Goal: Complete application form: Complete application form

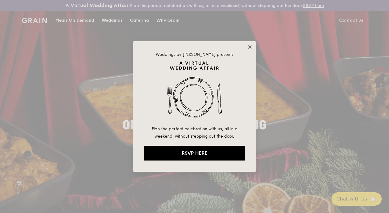
click at [248, 48] on icon at bounding box center [249, 46] width 3 height 3
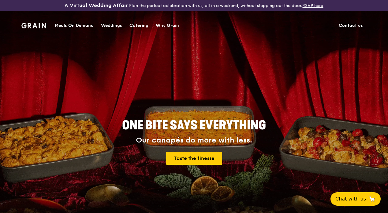
click at [140, 26] on div "Catering" at bounding box center [138, 26] width 19 height 18
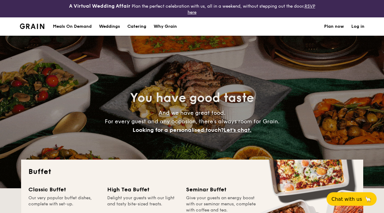
select select
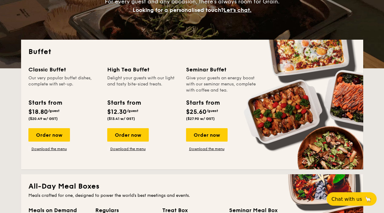
scroll to position [118, 0]
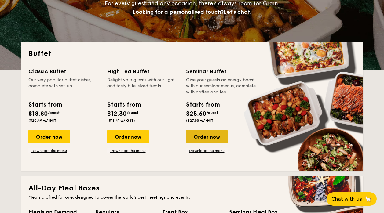
click at [207, 136] on div "Order now" at bounding box center [207, 136] width 42 height 13
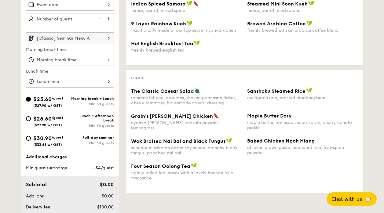
scroll to position [112, 0]
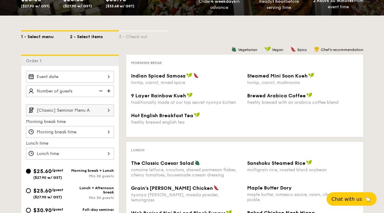
click at [45, 34] on div "1 - Select menu" at bounding box center [45, 35] width 49 height 9
select select
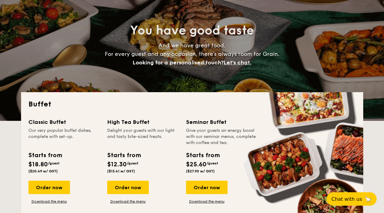
scroll to position [67, 0]
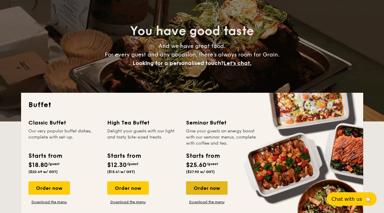
click at [210, 182] on div "Order now" at bounding box center [207, 188] width 42 height 13
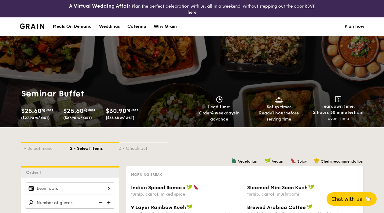
scroll to position [65, 0]
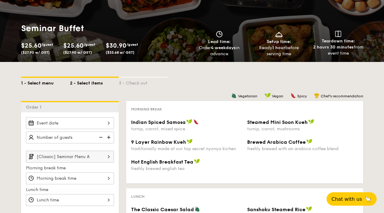
click at [49, 82] on div "1 - Select menu" at bounding box center [45, 82] width 49 height 9
select select
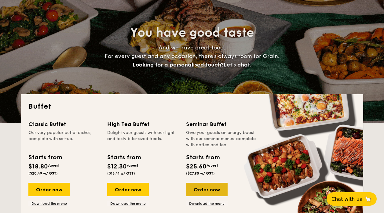
click at [205, 191] on div "Order now" at bounding box center [207, 189] width 42 height 13
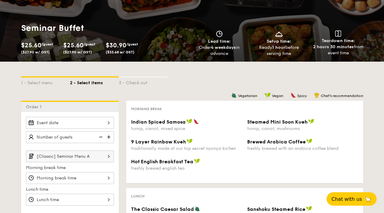
scroll to position [69, 0]
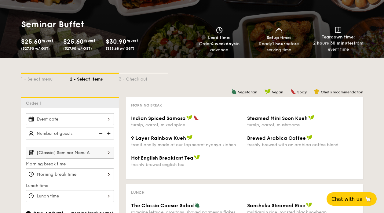
click at [109, 120] on input "Indian Spiced Samosa turnip, carrot, mixed spice" at bounding box center [70, 119] width 88 height 12
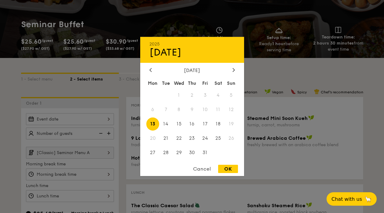
click at [109, 120] on div at bounding box center [192, 106] width 384 height 213
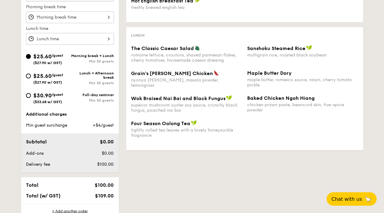
scroll to position [228, 0]
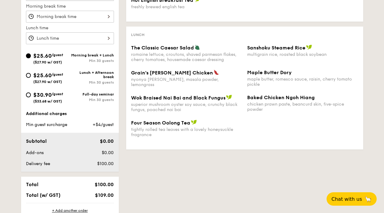
click at [54, 73] on span "/guest" at bounding box center [58, 74] width 12 height 4
click at [31, 73] on input "$25.60 /guest ($27.90 w/ GST) Lunch + Afternoon break Min 30 guests" at bounding box center [28, 75] width 5 height 5
radio input "true"
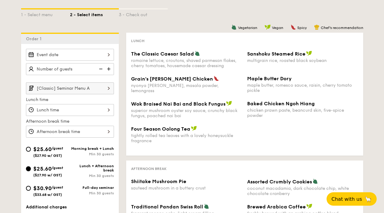
scroll to position [134, 0]
click at [186, 75] on div "The Classic Caesar Salad romaine lettuce, croutons, shaved parmesan flakes, che…" at bounding box center [245, 63] width 232 height 25
click at [202, 62] on div "romaine lettuce, croutons, shaved parmesan flakes, cherry tomatoes, housemade c…" at bounding box center [186, 63] width 111 height 10
click at [89, 86] on input "[Classic] Seminar Menu A" at bounding box center [70, 89] width 88 height 12
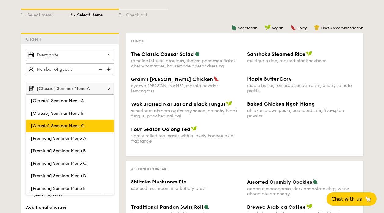
click at [80, 126] on span "[Classic] Seminar Menu C" at bounding box center [58, 126] width 54 height 5
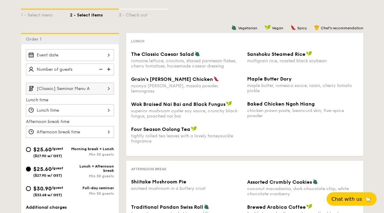
click at [104, 89] on img at bounding box center [109, 89] width 10 height 12
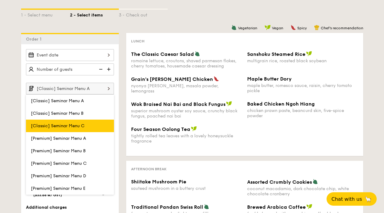
click at [89, 123] on label "[Classic] Seminar Menu C" at bounding box center [70, 126] width 88 height 13
click at [0, 0] on input "[Classic] Seminar Menu C" at bounding box center [0, 0] width 0 height 0
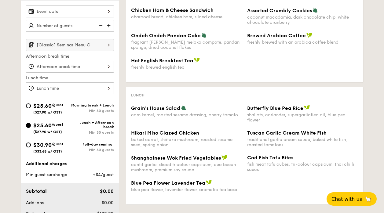
scroll to position [177, 0]
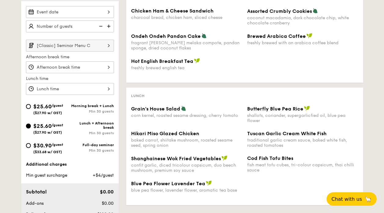
click at [101, 45] on input "[Classic] Seminar Menu C" at bounding box center [70, 46] width 88 height 12
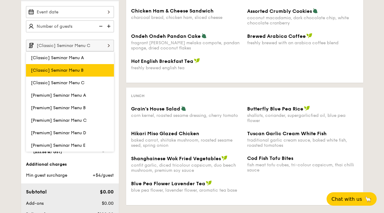
click at [91, 67] on label "[Classic] Seminar Menu B" at bounding box center [70, 70] width 88 height 13
click at [0, 0] on input "[Classic] Seminar Menu B" at bounding box center [0, 0] width 0 height 0
type input "[Classic] Seminar Menu B"
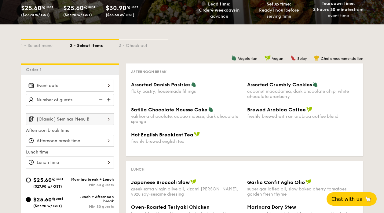
scroll to position [102, 0]
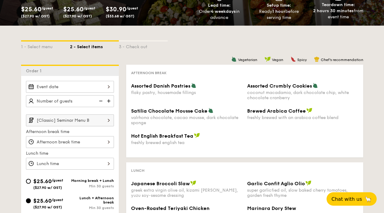
click at [80, 98] on input "text" at bounding box center [70, 101] width 88 height 12
type input "30 guests"
click at [57, 141] on input "Assorted Danish Pastries flaky pastry, housemade fillings" at bounding box center [70, 142] width 88 height 12
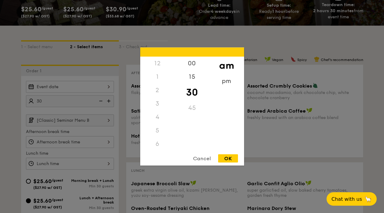
scroll to position [67, 0]
click at [120, 89] on div at bounding box center [192, 106] width 384 height 213
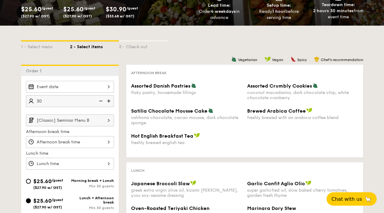
click at [109, 88] on div at bounding box center [192, 106] width 384 height 213
click at [102, 87] on input "Assorted Danish Pastries flaky pastry, housemade fillings" at bounding box center [70, 87] width 88 height 12
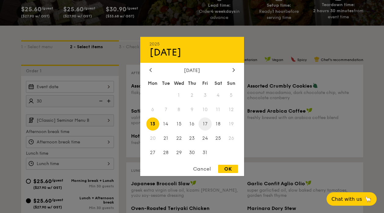
click at [204, 125] on span "17" at bounding box center [205, 124] width 13 height 13
click at [225, 169] on div "OK" at bounding box center [228, 169] width 20 height 8
type input "[DATE]"
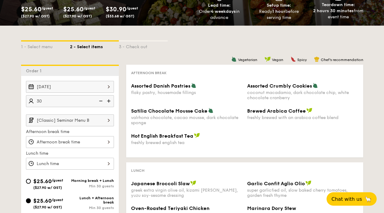
click at [81, 140] on input "Assorted Danish Pastries flaky pastry, housemade fillings" at bounding box center [70, 142] width 88 height 12
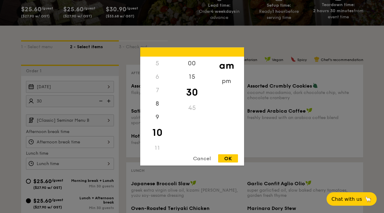
scroll to position [0, 0]
click at [154, 92] on div "2" at bounding box center [157, 90] width 35 height 13
click at [156, 91] on div "2" at bounding box center [157, 90] width 35 height 13
click at [157, 91] on div "2" at bounding box center [157, 90] width 35 height 13
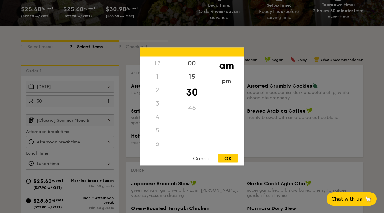
click at [157, 91] on div "2" at bounding box center [157, 90] width 35 height 13
click at [226, 79] on div "pm" at bounding box center [226, 81] width 35 height 13
click at [158, 92] on div "2" at bounding box center [157, 90] width 35 height 13
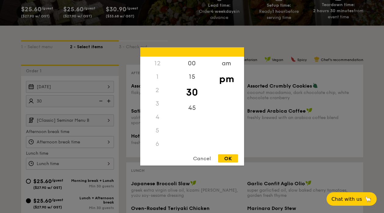
click at [158, 92] on div "2" at bounding box center [157, 90] width 35 height 13
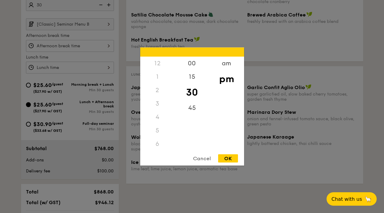
click at [158, 92] on div "2" at bounding box center [157, 90] width 35 height 13
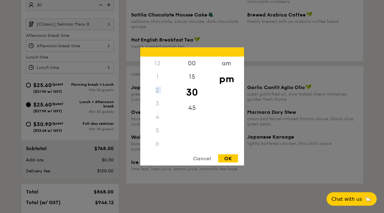
click at [158, 92] on div "2" at bounding box center [157, 90] width 35 height 13
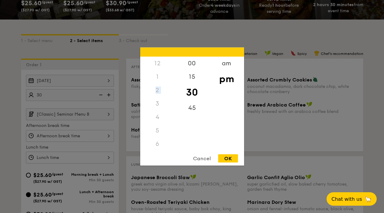
scroll to position [106, 0]
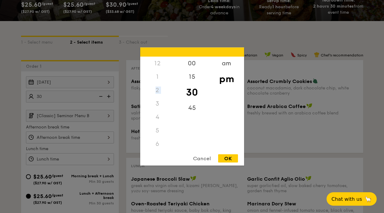
click at [202, 156] on div "Cancel" at bounding box center [202, 159] width 30 height 8
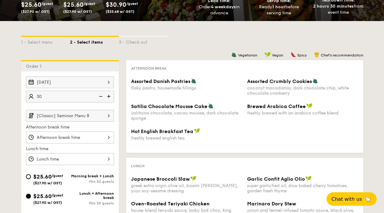
click at [76, 138] on input "Assorted Danish Pastries flaky pastry, housemade fillings" at bounding box center [70, 138] width 88 height 12
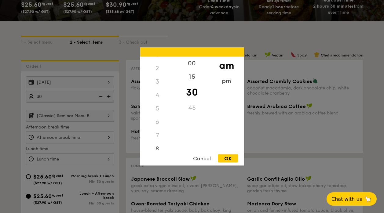
scroll to position [13, 0]
click at [156, 79] on div "2" at bounding box center [157, 77] width 35 height 13
click at [157, 79] on div "2" at bounding box center [157, 77] width 35 height 13
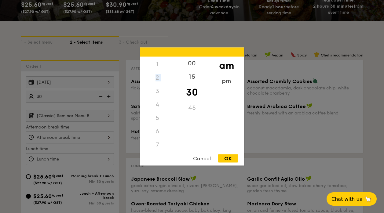
scroll to position [0, 0]
click at [224, 83] on div "pm" at bounding box center [226, 84] width 35 height 18
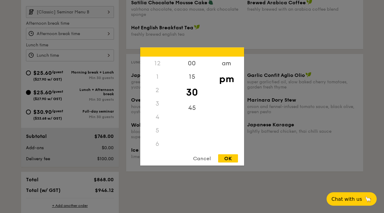
click at [157, 80] on div "1" at bounding box center [157, 76] width 35 height 13
click at [157, 86] on div "2" at bounding box center [157, 90] width 35 height 13
click at [158, 90] on div "2" at bounding box center [157, 90] width 35 height 13
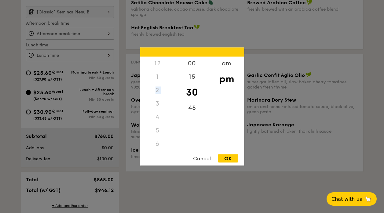
scroll to position [163, 0]
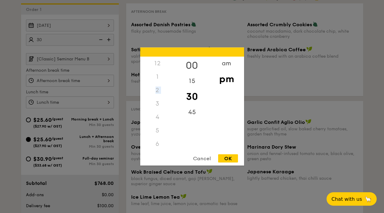
click at [194, 67] on div "00" at bounding box center [192, 66] width 35 height 18
click at [191, 96] on div "30" at bounding box center [192, 97] width 35 height 18
click at [155, 89] on div "2" at bounding box center [157, 90] width 35 height 13
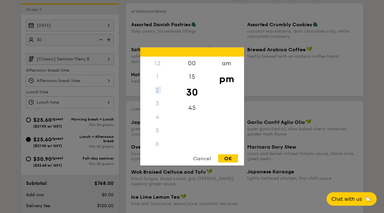
click at [155, 89] on div "2" at bounding box center [157, 90] width 35 height 13
click at [197, 157] on div "Cancel" at bounding box center [202, 159] width 30 height 8
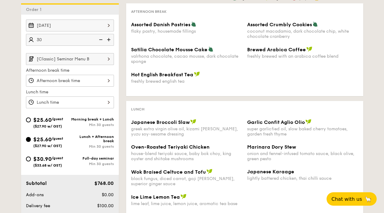
click at [102, 83] on input "Assorted Danish Pastries flaky pastry, housemade fillings" at bounding box center [70, 81] width 88 height 12
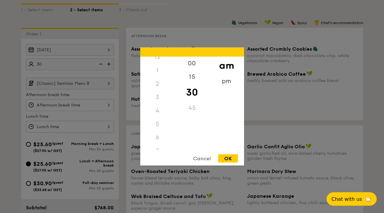
scroll to position [0, 0]
click at [230, 80] on div "pm" at bounding box center [226, 84] width 35 height 18
click at [156, 92] on div "2" at bounding box center [157, 90] width 35 height 13
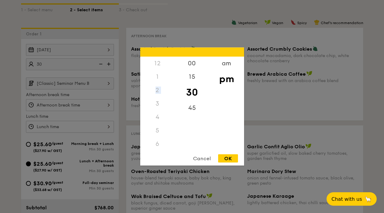
click at [156, 92] on div "2" at bounding box center [157, 90] width 35 height 13
click at [196, 158] on div "Cancel" at bounding box center [202, 159] width 30 height 8
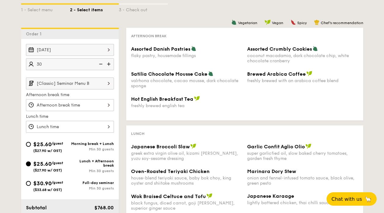
click at [81, 123] on input "Assorted Danish Pastries flaky pastry, housemade fillings" at bounding box center [70, 127] width 88 height 12
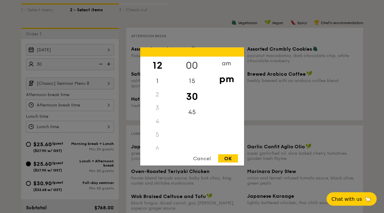
click at [188, 63] on div "00" at bounding box center [192, 66] width 35 height 18
click at [226, 163] on div "Cancel OK" at bounding box center [192, 160] width 104 height 11
click at [228, 159] on div "OK" at bounding box center [228, 159] width 20 height 8
type input "12:00PM"
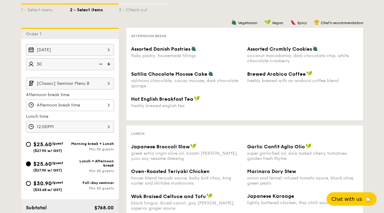
click at [83, 102] on input "Assorted Danish Pastries flaky pastry, housemade fillings" at bounding box center [70, 105] width 88 height 12
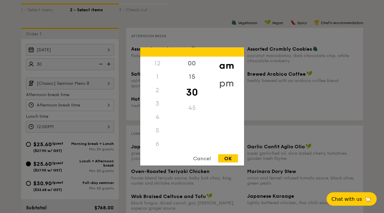
click at [228, 81] on div "pm" at bounding box center [226, 84] width 35 height 18
click at [157, 90] on div "2" at bounding box center [157, 90] width 35 height 13
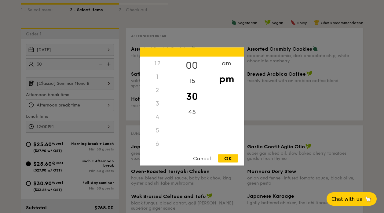
click at [193, 67] on div "00" at bounding box center [192, 66] width 35 height 18
click at [193, 92] on div "30" at bounding box center [192, 97] width 35 height 18
click at [156, 87] on div "2" at bounding box center [157, 90] width 35 height 13
click at [158, 90] on div "2" at bounding box center [157, 90] width 35 height 13
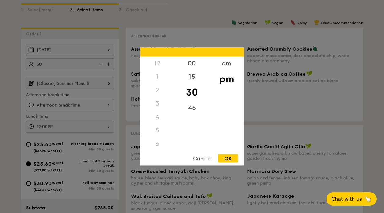
click at [158, 90] on div "2" at bounding box center [157, 90] width 35 height 13
drag, startPoint x: 158, startPoint y: 90, endPoint x: 216, endPoint y: 130, distance: 70.7
click at [228, 142] on div "12 1 2 3 4 5 6 7 8 9 10 11 00 15 30 45 am pm" at bounding box center [192, 103] width 104 height 93
click at [198, 122] on div "00 15 30 45" at bounding box center [192, 103] width 35 height 93
click at [225, 160] on div "OK" at bounding box center [228, 159] width 20 height 8
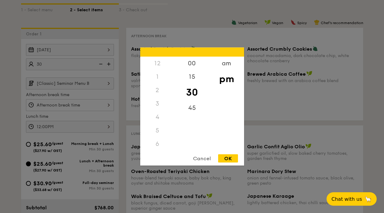
type input "10:30PM"
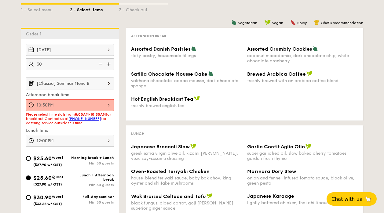
click at [99, 105] on input "10:30PM" at bounding box center [70, 105] width 88 height 12
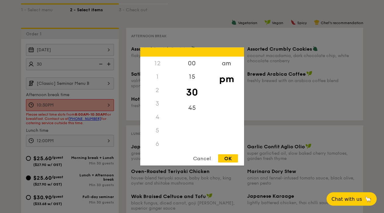
click at [157, 92] on div "2" at bounding box center [157, 90] width 35 height 13
click at [179, 93] on div "30" at bounding box center [192, 93] width 35 height 18
click at [187, 114] on div "45" at bounding box center [192, 111] width 35 height 18
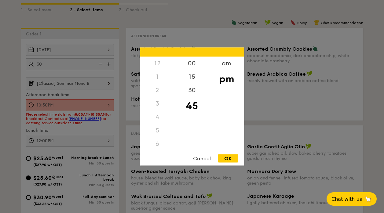
click at [156, 87] on div "2" at bounding box center [157, 90] width 35 height 13
click at [157, 88] on div "2" at bounding box center [157, 90] width 35 height 13
click at [221, 66] on div "am" at bounding box center [226, 66] width 35 height 18
click at [207, 162] on div "Cancel" at bounding box center [202, 159] width 30 height 8
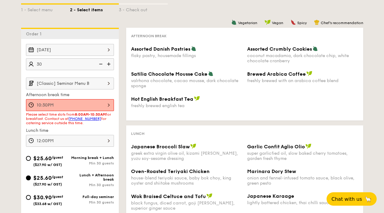
click at [111, 122] on div "Please select time slots from 8:00AM-10:30AM for breakfast. Contact us at +65 3…" at bounding box center [70, 119] width 88 height 13
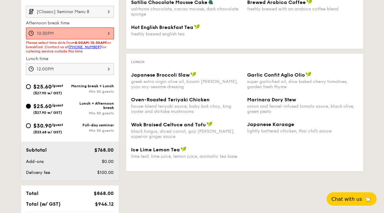
scroll to position [301, 0]
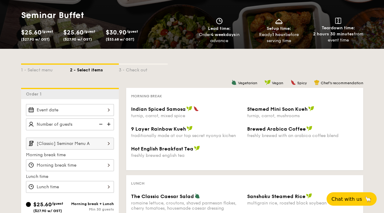
scroll to position [77, 0]
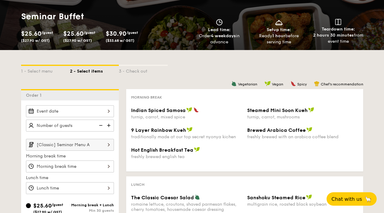
click at [90, 112] on input "Indian Spiced Samosa turnip, carrot, mixed spice" at bounding box center [70, 111] width 88 height 12
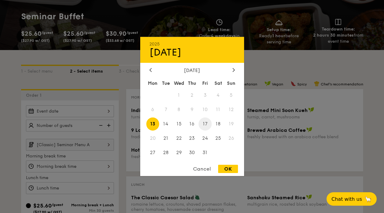
click at [205, 123] on span "17" at bounding box center [205, 124] width 13 height 13
click at [227, 169] on div "OK" at bounding box center [228, 169] width 20 height 8
type input "[DATE]"
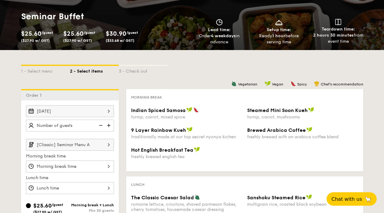
click at [109, 128] on img at bounding box center [109, 126] width 9 height 12
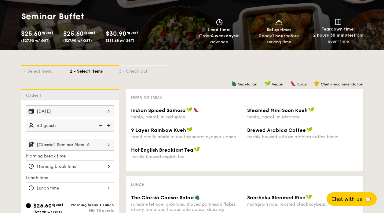
click at [99, 123] on img at bounding box center [100, 126] width 9 height 12
click at [103, 125] on img at bounding box center [100, 126] width 9 height 12
type input "30 guests"
click at [83, 146] on input "[Classic] Seminar Menu A" at bounding box center [70, 145] width 88 height 12
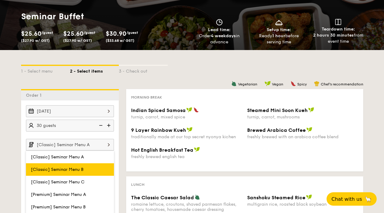
click at [81, 166] on label "[Classic] Seminar Menu B" at bounding box center [70, 170] width 88 height 13
click at [0, 0] on input "[Classic] Seminar Menu B" at bounding box center [0, 0] width 0 height 0
type input "[Classic] Seminar Menu B"
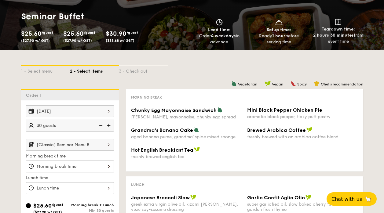
scroll to position [118, 0]
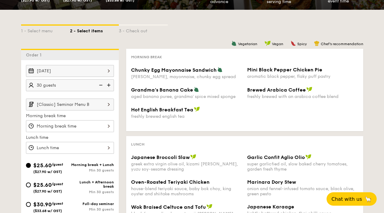
click at [95, 107] on input "[Classic] Seminar Menu B" at bounding box center [70, 105] width 88 height 12
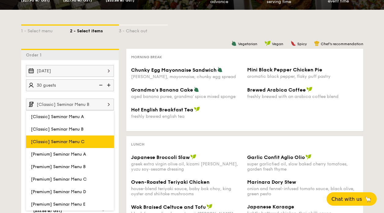
click at [79, 144] on span "[Classic] Seminar Menu C" at bounding box center [58, 141] width 54 height 5
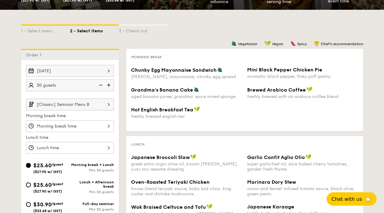
click at [100, 105] on input "[Classic] Seminar Menu B" at bounding box center [70, 105] width 88 height 12
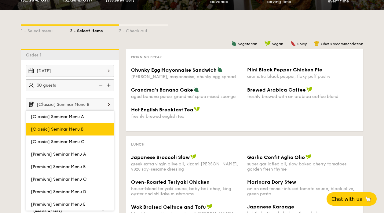
click at [74, 132] on label "[Classic] Seminar Menu B" at bounding box center [70, 129] width 88 height 13
click at [0, 0] on input "[Classic] Seminar Menu B" at bounding box center [0, 0] width 0 height 0
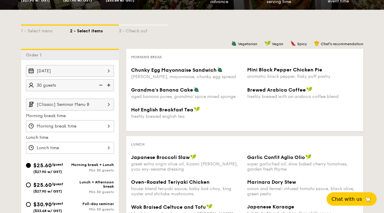
click at [87, 127] on input "Chunky Egg Mayonnaise Sandwich dijon mustard, mayonnaise, chunky egg spread" at bounding box center [70, 126] width 88 height 12
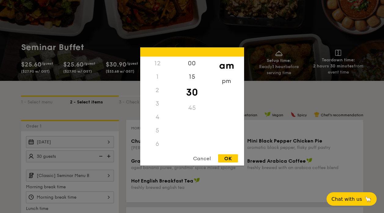
scroll to position [35, 0]
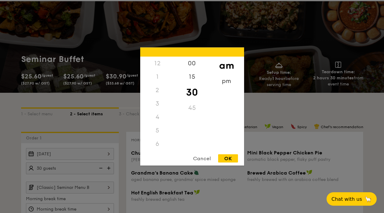
click at [159, 101] on div "3" at bounding box center [157, 103] width 35 height 13
click at [158, 95] on div "2" at bounding box center [157, 90] width 35 height 13
click at [205, 158] on div "Cancel" at bounding box center [202, 159] width 30 height 8
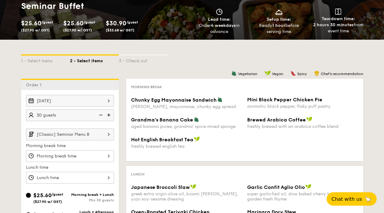
scroll to position [88, 0]
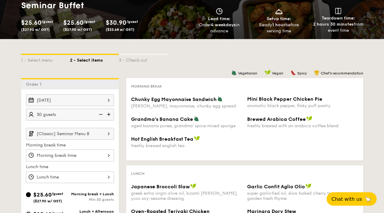
click at [72, 158] on input "Chunky Egg Mayonnaise Sandwich dijon mustard, mayonnaise, chunky egg spread" at bounding box center [70, 156] width 88 height 12
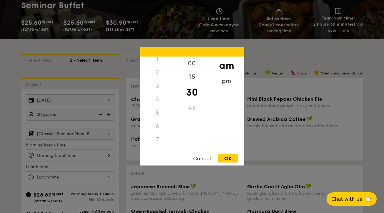
scroll to position [0, 0]
click at [156, 108] on div "3" at bounding box center [157, 103] width 35 height 13
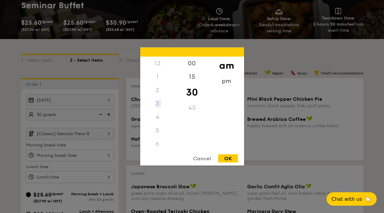
click at [163, 99] on div "3" at bounding box center [157, 103] width 35 height 13
click at [157, 89] on div "2" at bounding box center [157, 90] width 35 height 13
click at [159, 102] on div "3" at bounding box center [157, 103] width 35 height 13
click at [159, 103] on div "3" at bounding box center [157, 103] width 35 height 13
click at [155, 102] on div "3" at bounding box center [157, 103] width 35 height 13
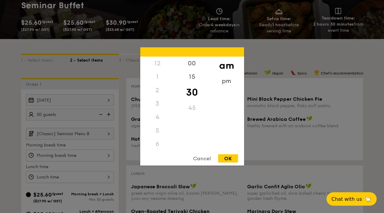
click at [157, 103] on div "3" at bounding box center [157, 103] width 35 height 13
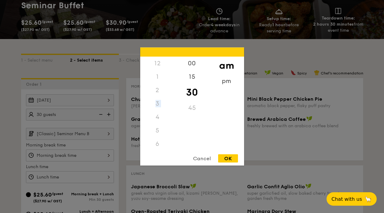
click at [157, 103] on div "3" at bounding box center [157, 103] width 35 height 13
click at [155, 143] on div "11" at bounding box center [157, 143] width 35 height 13
click at [196, 157] on div "Cancel" at bounding box center [202, 159] width 30 height 8
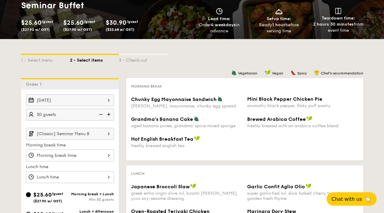
click at [67, 153] on input "Chunky Egg Mayonnaise Sandwich dijon mustard, mayonnaise, chunky egg spread" at bounding box center [70, 156] width 88 height 12
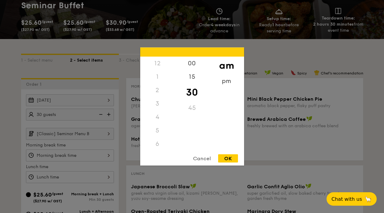
scroll to position [67, 0]
click at [201, 158] on div "Cancel" at bounding box center [202, 159] width 30 height 8
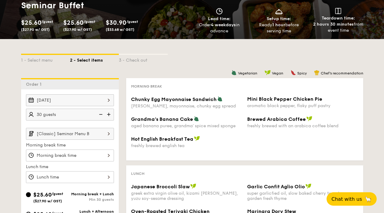
scroll to position [137, 0]
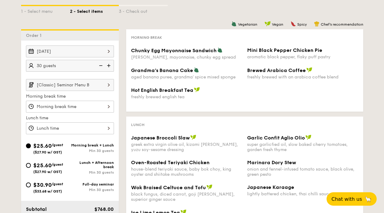
click at [38, 165] on span "$25.60" at bounding box center [42, 165] width 18 height 7
click at [31, 165] on input "$25.60 /guest ($27.90 w/ GST) Lunch + Afternoon break Min 30 guests" at bounding box center [28, 165] width 5 height 5
radio input "true"
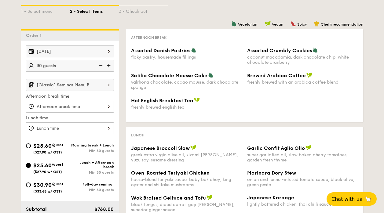
click at [70, 108] on input "Assorted Danish Pastries flaky pastry, housemade fillings" at bounding box center [70, 107] width 88 height 12
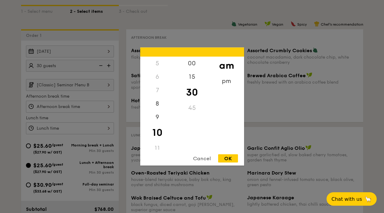
scroll to position [0, 0]
click at [157, 93] on div "2" at bounding box center [157, 90] width 35 height 13
click at [231, 85] on div "pm" at bounding box center [226, 84] width 35 height 18
click at [159, 106] on div "3" at bounding box center [157, 103] width 35 height 13
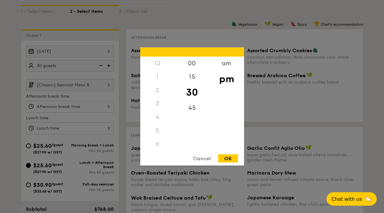
click at [159, 106] on div "3" at bounding box center [157, 103] width 35 height 13
click at [159, 106] on div "7" at bounding box center [157, 102] width 35 height 13
click at [153, 95] on div "6" at bounding box center [157, 88] width 35 height 13
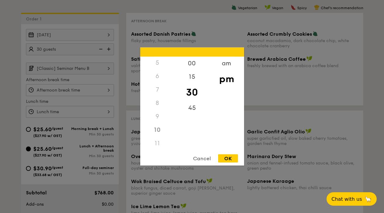
scroll to position [155, 0]
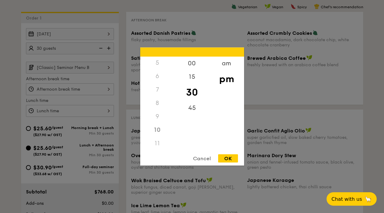
click at [155, 90] on div "7" at bounding box center [157, 89] width 35 height 13
click at [201, 158] on div "Cancel" at bounding box center [202, 159] width 30 height 8
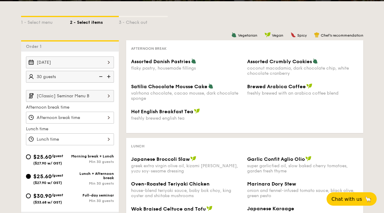
scroll to position [129, 0]
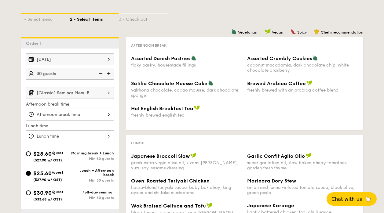
click at [77, 113] on input "Assorted Danish Pastries flaky pastry, housemade fillings" at bounding box center [70, 115] width 88 height 12
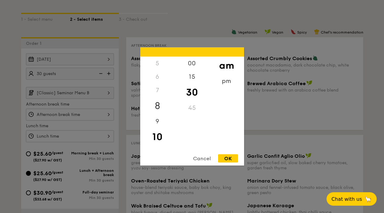
scroll to position [49, 0]
click at [226, 81] on div "pm" at bounding box center [226, 84] width 35 height 18
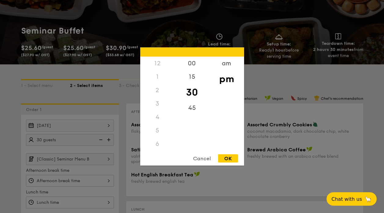
scroll to position [63, 0]
click at [157, 105] on div "3" at bounding box center [157, 103] width 35 height 13
click at [198, 158] on div "Cancel" at bounding box center [202, 159] width 30 height 8
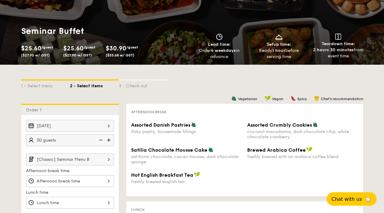
scroll to position [101, 0]
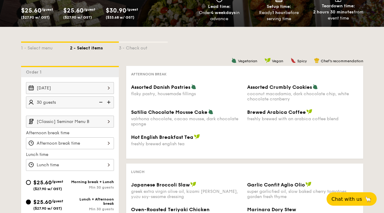
click at [98, 143] on input "Assorted Danish Pastries flaky pastry, housemade fillings" at bounding box center [70, 144] width 88 height 12
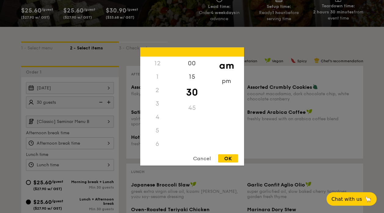
scroll to position [0, 0]
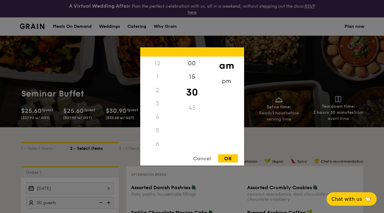
click at [158, 100] on div "3" at bounding box center [157, 103] width 35 height 13
click at [159, 95] on div "2" at bounding box center [157, 90] width 35 height 13
click at [157, 88] on div "2" at bounding box center [157, 90] width 35 height 13
click at [199, 158] on div "Cancel" at bounding box center [202, 159] width 30 height 8
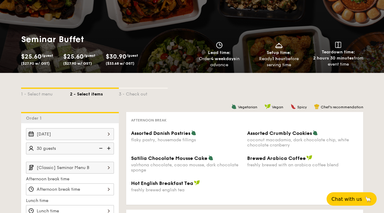
scroll to position [56, 0]
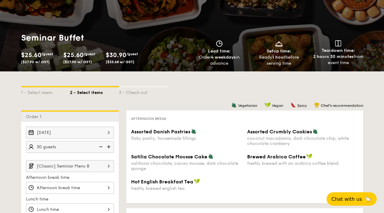
click at [80, 186] on input "Assorted Danish Pastries flaky pastry, housemade fillings" at bounding box center [70, 188] width 88 height 12
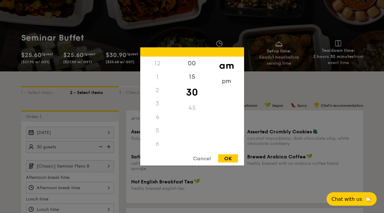
scroll to position [0, 0]
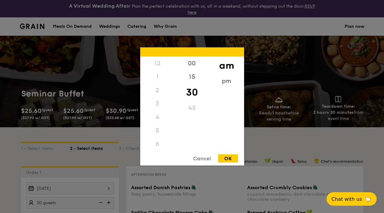
click at [268, 91] on div at bounding box center [192, 106] width 384 height 213
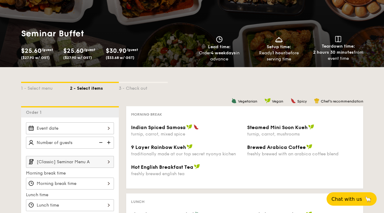
scroll to position [63, 0]
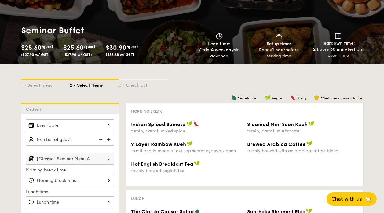
click at [64, 125] on input "Indian Spiced Samosa turnip, carrot, mixed spice" at bounding box center [70, 126] width 88 height 12
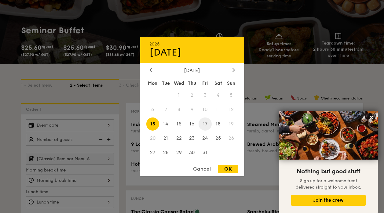
click at [210, 124] on span "17" at bounding box center [205, 124] width 13 height 13
click at [229, 169] on div "OK" at bounding box center [228, 169] width 20 height 8
type input "[DATE]"
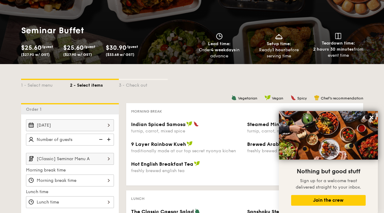
drag, startPoint x: 92, startPoint y: 140, endPoint x: 81, endPoint y: 138, distance: 11.2
click at [81, 138] on input "text" at bounding box center [70, 140] width 88 height 12
click at [110, 140] on img at bounding box center [109, 140] width 9 height 12
click at [102, 139] on img at bounding box center [100, 140] width 9 height 12
type input "30 guests"
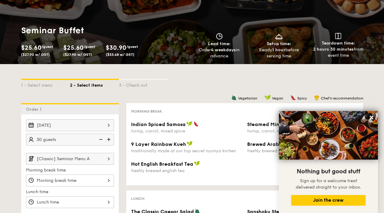
click at [73, 161] on input "[Classic] Seminar Menu A" at bounding box center [70, 159] width 88 height 12
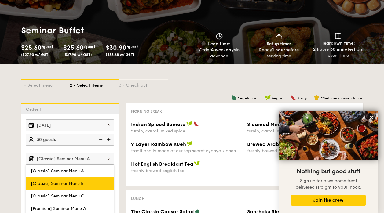
click at [72, 179] on label "[Classic] Seminar Menu B" at bounding box center [70, 184] width 88 height 13
click at [0, 0] on input "[Classic] Seminar Menu B" at bounding box center [0, 0] width 0 height 0
type input "[Classic] Seminar Menu B"
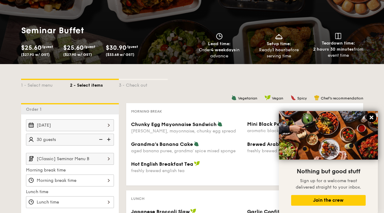
click at [374, 117] on icon at bounding box center [372, 118] width 6 height 6
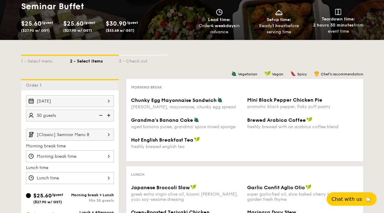
scroll to position [88, 0]
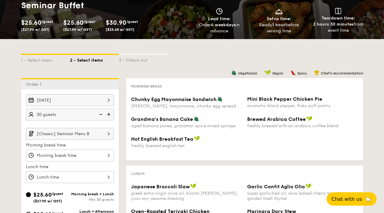
click at [97, 130] on input "[Classic] Seminar Menu B" at bounding box center [70, 134] width 88 height 12
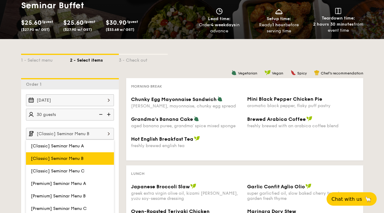
click at [87, 163] on label "[Classic] Seminar Menu B" at bounding box center [70, 159] width 88 height 13
click at [0, 0] on input "[Classic] Seminar Menu B" at bounding box center [0, 0] width 0 height 0
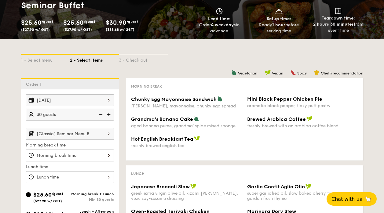
click at [89, 154] on input "Chunky Egg Mayonnaise Sandwich dijon mustard, mayonnaise, chunky egg spread" at bounding box center [70, 156] width 88 height 12
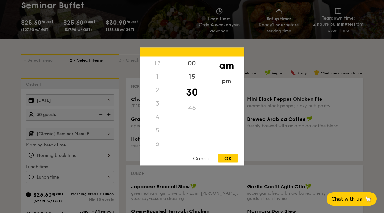
scroll to position [67, 0]
click at [89, 153] on div at bounding box center [192, 106] width 384 height 213
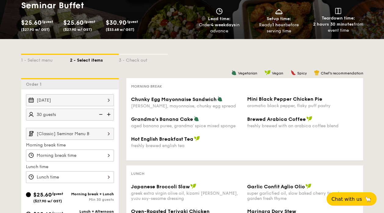
scroll to position [131, 0]
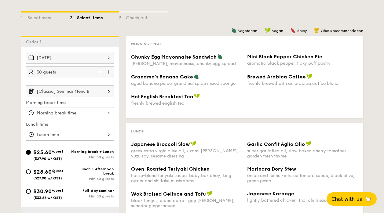
click at [54, 169] on span "/guest" at bounding box center [58, 171] width 12 height 4
click at [31, 170] on input "$25.60 /guest ($27.90 w/ GST) Lunch + Afternoon break Min 30 guests" at bounding box center [28, 172] width 5 height 5
radio input "true"
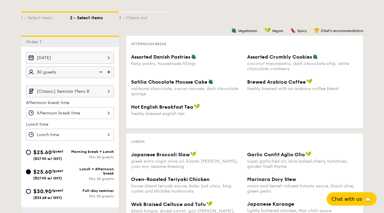
click at [86, 110] on input "Assorted Danish Pastries flaky pastry, housemade fillings" at bounding box center [70, 113] width 88 height 12
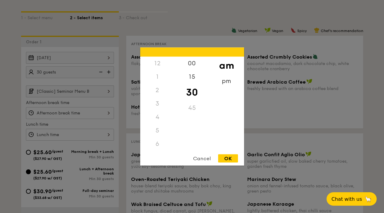
scroll to position [0, 0]
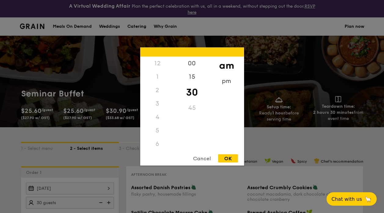
click at [201, 157] on div "Cancel" at bounding box center [202, 159] width 30 height 8
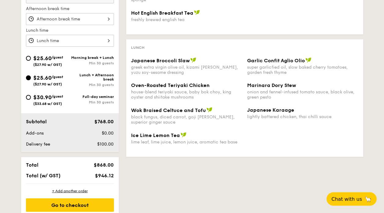
scroll to position [154, 0]
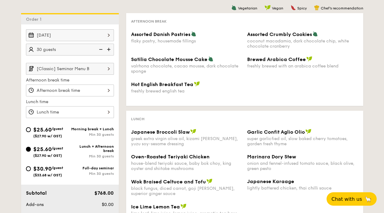
click at [52, 131] on span "$25.60" at bounding box center [42, 130] width 18 height 7
click at [31, 131] on input "$25.60 /guest ($27.90 w/ GST) Morning break + Lunch Min 30 guests" at bounding box center [28, 130] width 5 height 5
radio input "true"
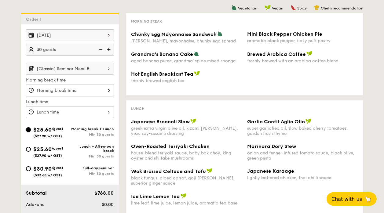
scroll to position [233, 0]
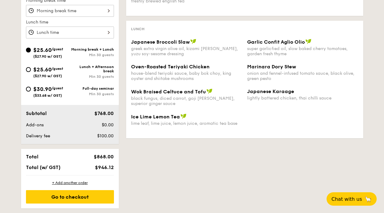
click at [45, 68] on span "$25.60" at bounding box center [42, 69] width 18 height 7
click at [31, 68] on input "$25.60 /guest ($27.90 w/ GST) Lunch + Afternoon break Min 30 guests" at bounding box center [28, 69] width 5 height 5
radio input "true"
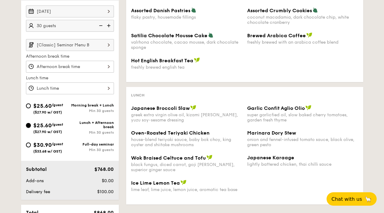
scroll to position [160, 0]
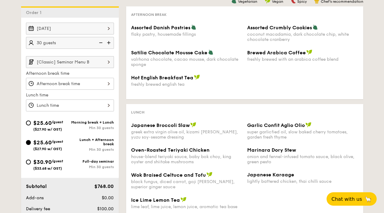
click at [90, 110] on input "Assorted Danish Pastries flaky pastry, housemade fillings" at bounding box center [70, 106] width 88 height 12
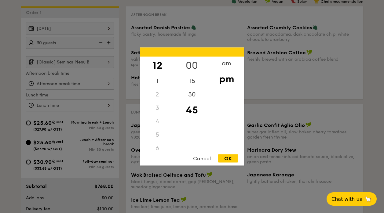
click at [195, 63] on div "00" at bounding box center [192, 66] width 35 height 18
click at [225, 161] on div "OK" at bounding box center [228, 159] width 20 height 8
type input "12:00PM"
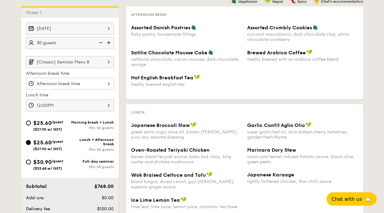
click at [60, 83] on input "Assorted Danish Pastries flaky pastry, housemade fillings" at bounding box center [70, 84] width 88 height 12
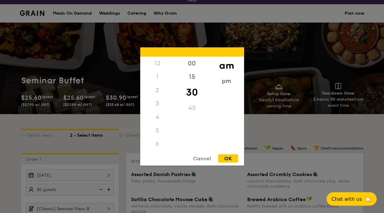
scroll to position [0, 0]
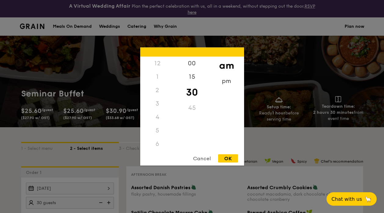
click at [159, 86] on div "2" at bounding box center [157, 90] width 35 height 13
click at [156, 91] on div "2" at bounding box center [157, 90] width 35 height 13
click at [157, 90] on div "2" at bounding box center [157, 90] width 35 height 13
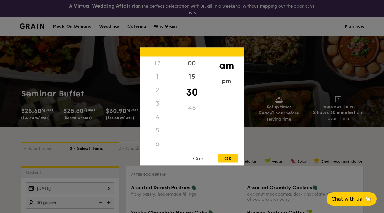
click at [157, 90] on div "2" at bounding box center [157, 90] width 35 height 13
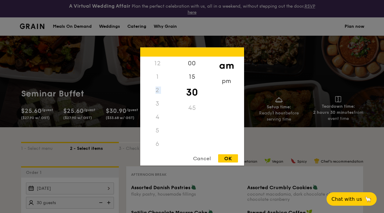
click at [157, 90] on div "2" at bounding box center [157, 90] width 35 height 13
click at [158, 91] on div "2" at bounding box center [157, 90] width 35 height 13
click at [200, 155] on div "Cancel" at bounding box center [202, 159] width 30 height 8
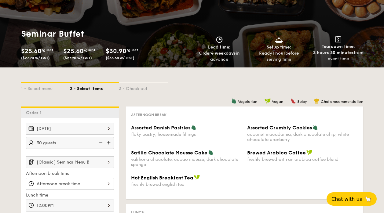
scroll to position [145, 0]
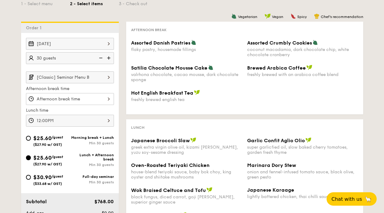
click at [84, 99] on input "Assorted Danish Pastries flaky pastry, housemade fillings" at bounding box center [70, 99] width 88 height 12
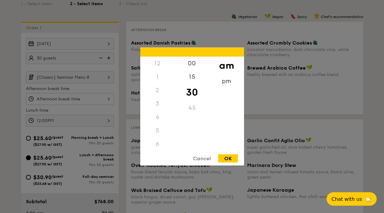
scroll to position [0, 0]
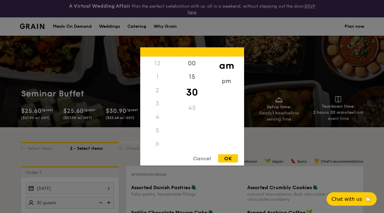
click at [201, 157] on div "Cancel" at bounding box center [202, 159] width 30 height 8
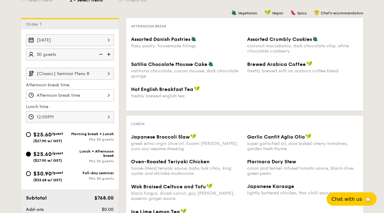
scroll to position [160, 0]
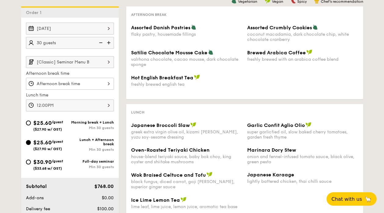
click at [47, 160] on span "$30.90" at bounding box center [42, 162] width 18 height 7
click at [31, 160] on input "$30.90 /guest ($33.68 w/ GST) Full-day seminar Min 30 guests" at bounding box center [28, 162] width 5 height 5
radio input "true"
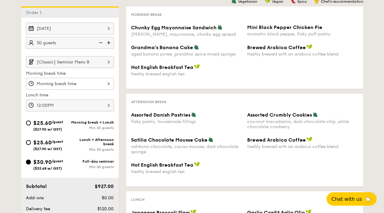
click at [66, 89] on input "Chunky Egg Mayonnaise Sandwich dijon mustard, mayonnaise, chunky egg spread" at bounding box center [70, 84] width 88 height 12
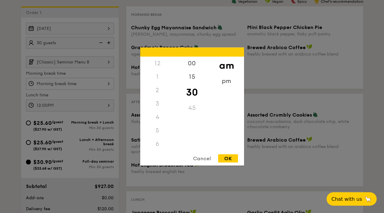
scroll to position [67, 0]
click at [71, 92] on div at bounding box center [192, 106] width 384 height 213
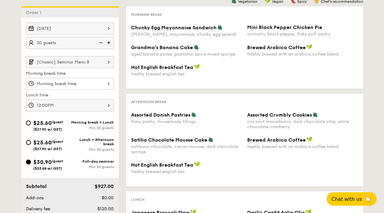
click at [40, 144] on span "$25.60" at bounding box center [42, 142] width 18 height 7
click at [31, 144] on input "$25.60 /guest ($27.90 w/ GST) Lunch + Afternoon break Min 30 guests" at bounding box center [28, 142] width 5 height 5
radio input "true"
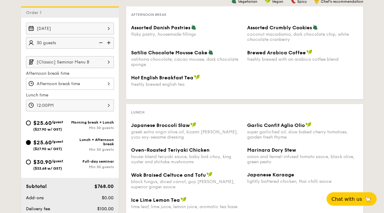
click at [64, 79] on input "Assorted Danish Pastries flaky pastry, housemade fillings" at bounding box center [70, 84] width 88 height 12
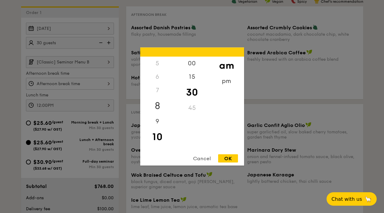
click at [154, 102] on div "8" at bounding box center [157, 106] width 35 height 18
click at [158, 94] on div "2" at bounding box center [157, 90] width 35 height 13
click at [158, 89] on div "2" at bounding box center [157, 90] width 35 height 13
click at [222, 83] on div "pm" at bounding box center [226, 84] width 35 height 18
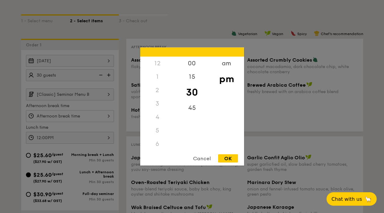
scroll to position [131, 0]
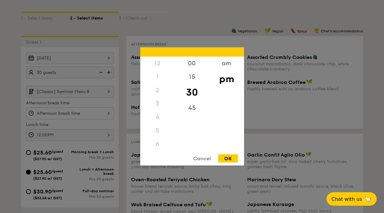
click at [205, 158] on div "Cancel" at bounding box center [202, 159] width 30 height 8
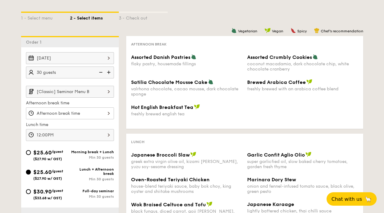
click at [101, 109] on input "Assorted Danish Pastries flaky pastry, housemade fillings" at bounding box center [70, 114] width 88 height 12
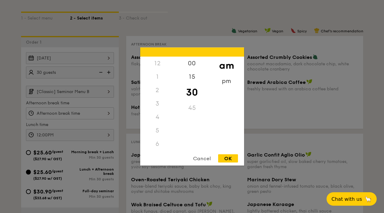
scroll to position [67, 0]
click at [203, 157] on div "Cancel" at bounding box center [202, 159] width 30 height 8
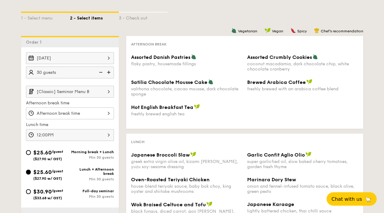
click at [79, 115] on input "Assorted Danish Pastries flaky pastry, housemade fillings" at bounding box center [70, 114] width 88 height 12
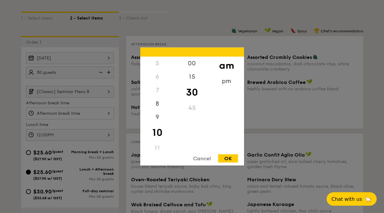
click at [79, 114] on div at bounding box center [192, 106] width 384 height 213
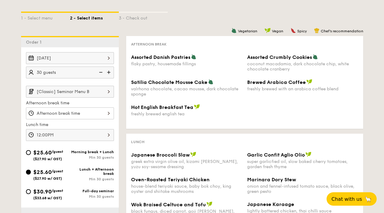
click at [79, 115] on input "Assorted Danish Pastries flaky pastry, housemade fillings" at bounding box center [70, 114] width 88 height 12
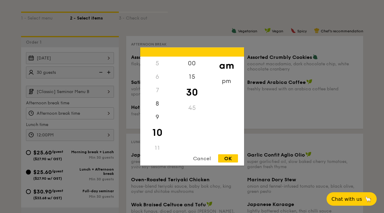
click at [157, 77] on div "6" at bounding box center [157, 76] width 35 height 13
click at [157, 77] on div "1" at bounding box center [157, 76] width 35 height 13
click at [198, 160] on div "Cancel" at bounding box center [202, 159] width 30 height 8
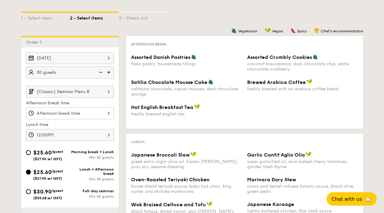
click at [94, 110] on input "Assorted Danish Pastries flaky pastry, housemade fillings" at bounding box center [70, 114] width 88 height 12
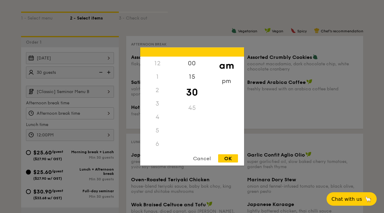
scroll to position [67, 0]
click at [156, 117] on div "9" at bounding box center [157, 120] width 35 height 18
click at [159, 104] on div "8" at bounding box center [157, 106] width 35 height 18
click at [201, 157] on div "Cancel" at bounding box center [202, 159] width 30 height 8
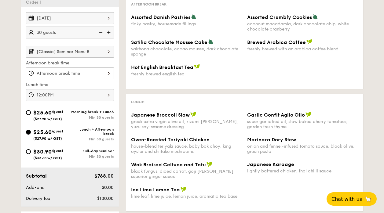
scroll to position [170, 0]
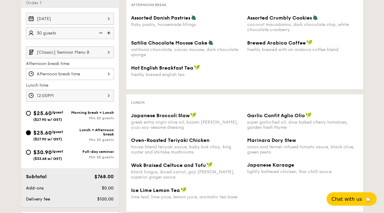
click at [72, 76] on input "Assorted Danish Pastries flaky pastry, housemade fillings" at bounding box center [70, 74] width 88 height 12
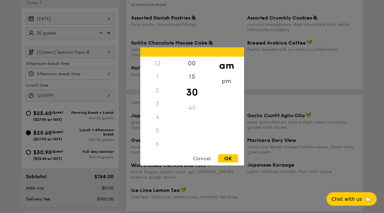
scroll to position [67, 0]
click at [225, 84] on div "pm" at bounding box center [226, 84] width 35 height 18
click at [156, 90] on div "7" at bounding box center [157, 90] width 35 height 13
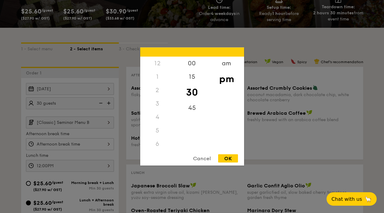
click at [203, 161] on div "Cancel" at bounding box center [202, 159] width 30 height 8
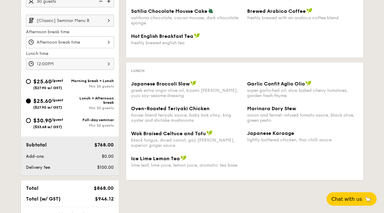
scroll to position [235, 0]
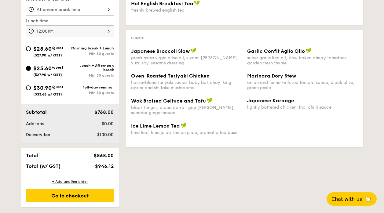
click at [168, 124] on span "Ice Lime Lemon Tea" at bounding box center [155, 126] width 49 height 6
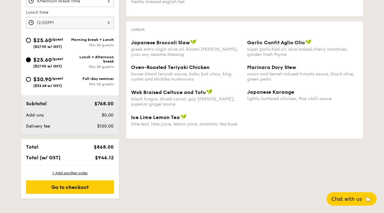
scroll to position [190, 0]
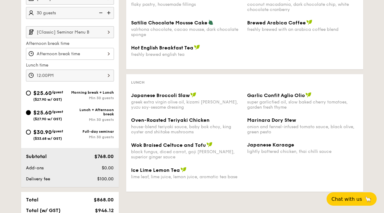
click at [79, 56] on input "Assorted Danish Pastries flaky pastry, housemade fillings" at bounding box center [70, 54] width 88 height 12
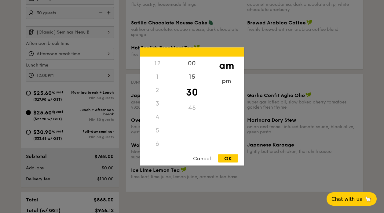
scroll to position [67, 0]
click at [132, 47] on div at bounding box center [192, 106] width 384 height 213
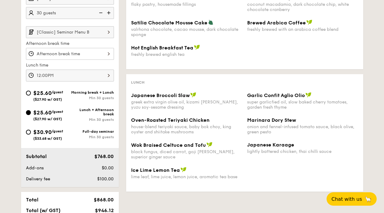
scroll to position [220, 0]
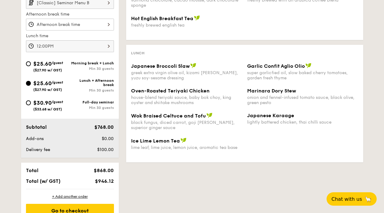
click at [262, 163] on div "Vegetarian Vegan Spicy Chef's recommendation Afternoon break Assorted Danish Pa…" at bounding box center [241, 57] width 245 height 220
click at [346, 196] on span "Chat with us" at bounding box center [347, 199] width 32 height 6
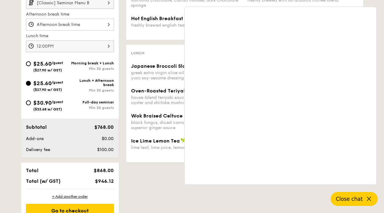
click at [370, 198] on icon at bounding box center [370, 200] width 4 height 4
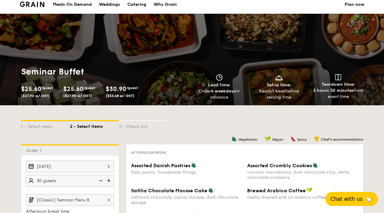
scroll to position [0, 0]
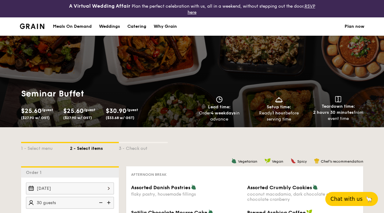
click at [140, 26] on div "Catering" at bounding box center [137, 26] width 19 height 18
select select
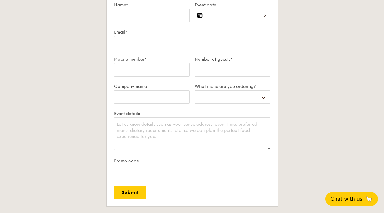
scroll to position [1071, 0]
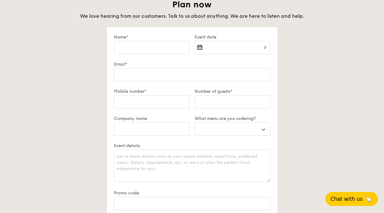
click at [161, 39] on div "Name*" at bounding box center [152, 48] width 81 height 27
click at [157, 45] on input "Name*" at bounding box center [152, 47] width 76 height 13
type input "F"
select select
type input "Fi"
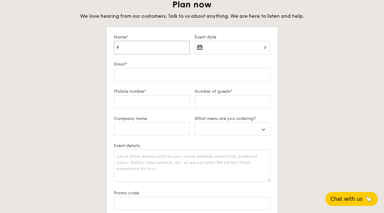
select select
type input "Fio"
select select
type input "Fion"
select select
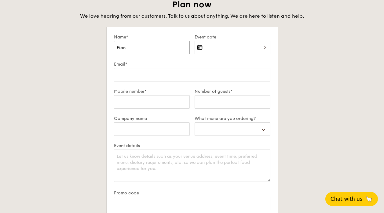
type input "[PERSON_NAME]"
select select
type input "[PERSON_NAME]"
select select
type input "[PERSON_NAME]"
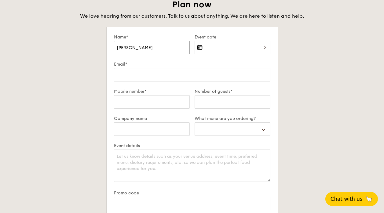
select select
type input "[PERSON_NAME]"
select select
type input "[PERSON_NAME]"
select select
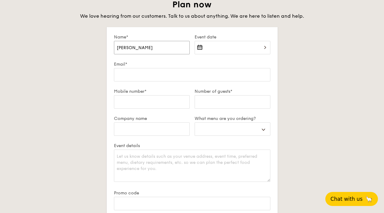
type input "[PERSON_NAME]"
click at [209, 49] on input "Event date" at bounding box center [233, 47] width 76 height 13
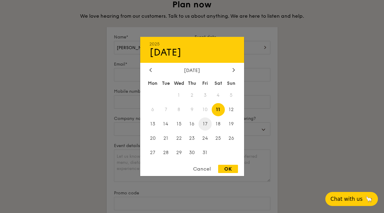
click at [207, 124] on span "17" at bounding box center [205, 124] width 13 height 13
click at [228, 164] on div "2025 Oct [DATE] Tue Wed Thu Fri Sat Sun 1 2 3 4 5 6 7 8 9 10 11 12 13 14 15 16 …" at bounding box center [192, 106] width 104 height 139
click at [228, 168] on div "OK" at bounding box center [228, 169] width 20 height 8
type input "[DATE]"
select select
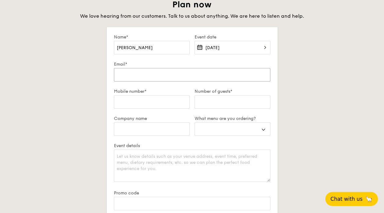
click at [143, 71] on input "Email*" at bounding box center [192, 74] width 157 height 13
type input "f"
select select
type input "fi"
select select
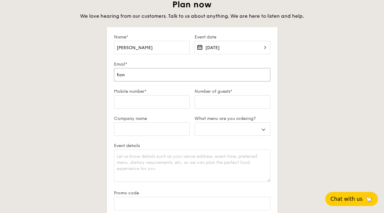
type input "[PERSON_NAME]"
select select
type input "[PERSON_NAME]"
select select
type input "[PERSON_NAME]"
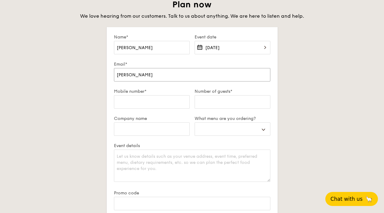
select select
type input "[PERSON_NAME]"
select select
type input "[PERSON_NAME]"
select select
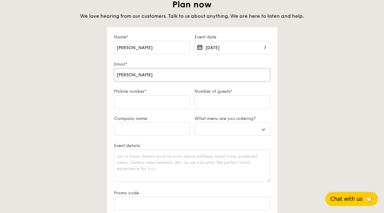
type input "fiona_phoa@"
select select
type input "[PERSON_NAME]"
select select
type input "[PERSON_NAME]"
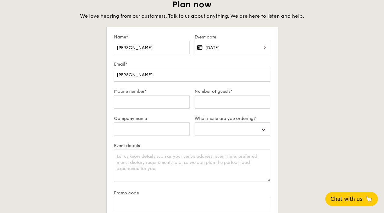
select select
type input "[PERSON_NAME]"
select select
type input "[PERSON_NAME]."
select select
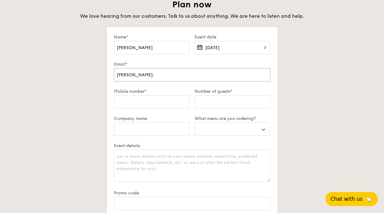
type input "[PERSON_NAME]"
select select
type input "[PERSON_NAME][EMAIL_ADDRESS]"
select select
type input "[PERSON_NAME][EMAIL_ADDRESS][DOMAIN_NAME]"
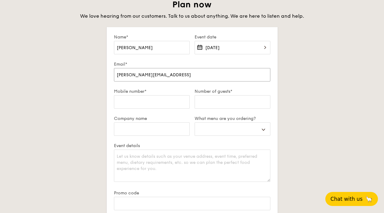
select select
type input "[PERSON_NAME][EMAIL_ADDRESS][DOMAIN_NAME]."
select select
type input "[PERSON_NAME]@ssg.gov.[PERSON_NAME]"
select select
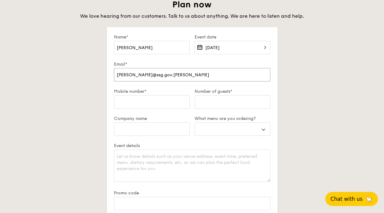
type input "[PERSON_NAME][EMAIL_ADDRESS][DOMAIN_NAME]"
select select
type input "[PERSON_NAME][EMAIL_ADDRESS][DOMAIN_NAME]"
click at [105, 86] on div "Plan now We love hearing from our customers. Talk to us about anything. We are …" at bounding box center [192, 141] width 342 height 284
click at [127, 101] on input "Mobile number*" at bounding box center [152, 101] width 76 height 13
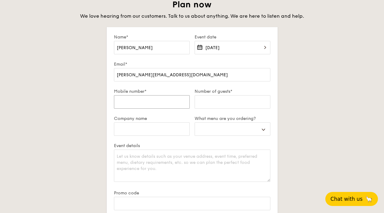
type input "8"
select select
type input "83"
select select
type input "836"
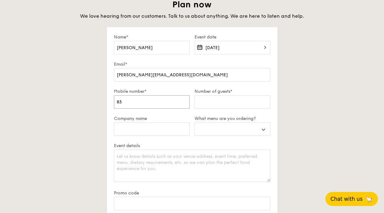
select select
type input "8366"
select select
type input "83661"
select select
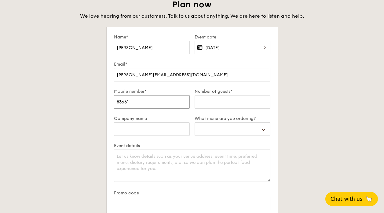
type input "836618"
select select
type input "8366189"
select select
type input "83661895"
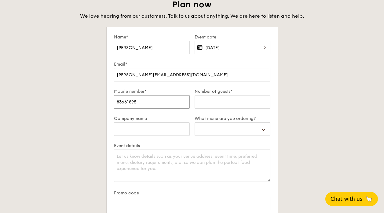
select select
type input "83661895"
click at [215, 99] on input "Number of guests*" at bounding box center [233, 101] width 76 height 13
type input "3"
select select
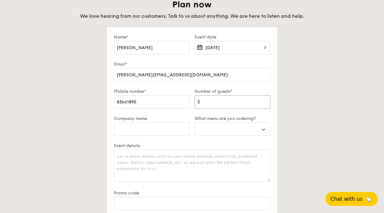
type input "30"
select select
type input "30"
click at [153, 132] on input "Company name" at bounding box center [152, 129] width 76 height 13
type input "S"
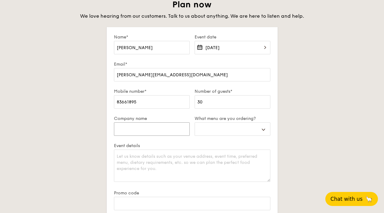
select select
type input "Si"
select select
type input "Sing"
select select
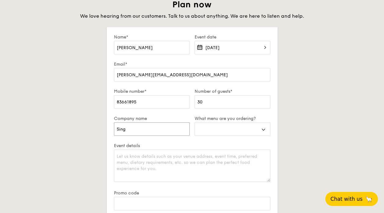
type input "Singp"
select select
type input "Singpor"
select select
type input "Singpo"
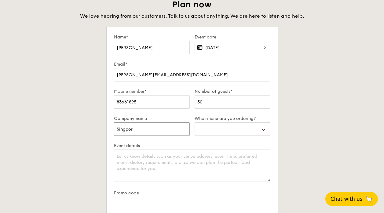
select select
type input "Sing"
select select
type input "Sin"
select select
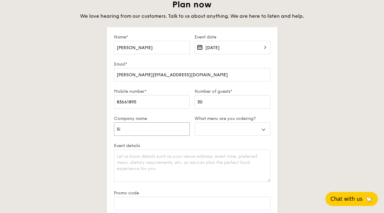
type input "S"
select select
type input "Sk"
select select
type input "Ski"
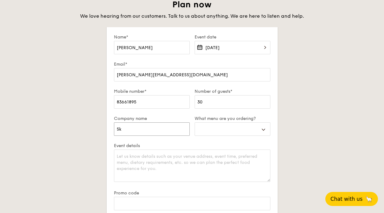
select select
type input "Skil"
select select
type input "Skill"
select select
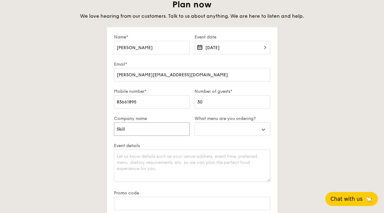
type input "Skills"
select select
type input "SkillsF"
select select
type input "SkillsFu"
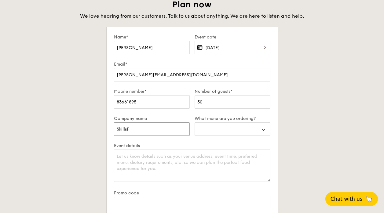
select select
type input "SkillsFuture"
select select
type input "SkillsFuture S"
select select
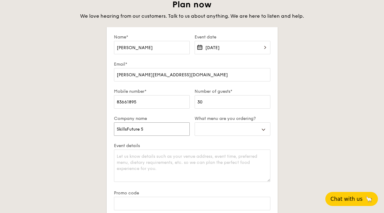
type input "SkillsFuture Si"
select select
type input "SkillsFuture Sing"
select select
type input "SkillsFuture Singa"
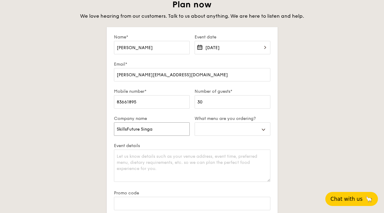
select select
type input "SkillsFuture [GEOGRAPHIC_DATA]"
select select
type input "SkillsFuture [GEOGRAPHIC_DATA]"
select select "buffet"
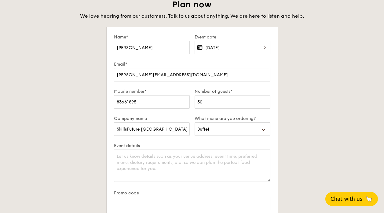
click at [281, 150] on div "Plan now We love hearing from our customers. Talk to us about anything. We are …" at bounding box center [192, 141] width 342 height 284
click at [300, 89] on div "Plan now We love hearing from our customers. Talk to us about anything. We are …" at bounding box center [192, 141] width 342 height 284
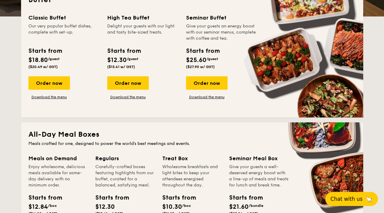
scroll to position [148, 0]
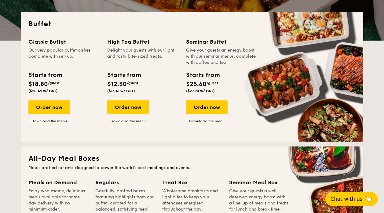
click at [191, 124] on div "Classic Buffet Our very popular buffet dishes, complete with set-up. Starts fro…" at bounding box center [192, 86] width 328 height 97
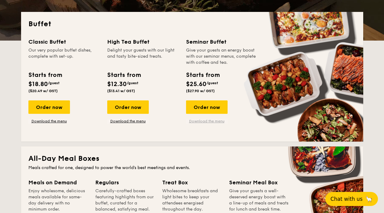
click at [194, 122] on link "Download the menu" at bounding box center [207, 121] width 42 height 5
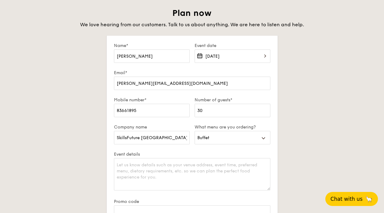
scroll to position [1061, 0]
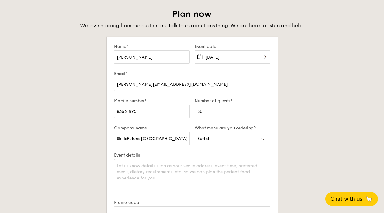
click at [164, 166] on textarea "Event details" at bounding box center [192, 175] width 157 height 32
click at [117, 166] on textarea "Seminar Buffet B" at bounding box center [192, 175] width 157 height 32
click at [210, 167] on textarea "Hi there, I am interested in Seminar Buffet B" at bounding box center [192, 175] width 157 height 32
click at [207, 166] on textarea "Hi there, I am interested in Seminar Buffet B for our event" at bounding box center [192, 175] width 157 height 32
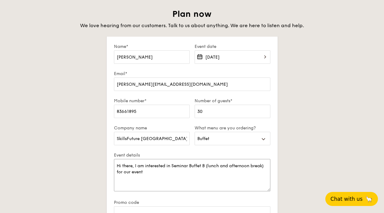
click at [183, 170] on textarea "Hi there, I am interested in Seminar Buffet B (lunch and afternoon break) for o…" at bounding box center [192, 175] width 157 height 32
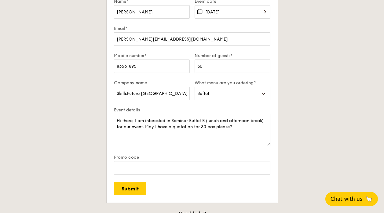
click at [223, 119] on textarea "Hi there, I am interested in Seminar Buffet B (lunch and afternoon break) for o…" at bounding box center [192, 130] width 157 height 32
click at [150, 128] on textarea "Hi there, I am interested in Seminar Buffet B (lunch at 12pm and afternoon brea…" at bounding box center [192, 130] width 157 height 32
click at [182, 132] on textarea "Hi there, I am interested in Seminar Buffet B (lunch at 12pm and afternoon brea…" at bounding box center [192, 130] width 157 height 32
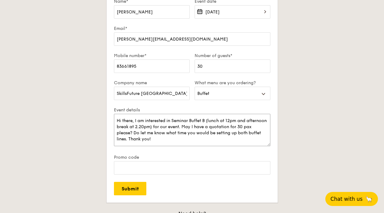
type textarea "Hi there, I am interested in Seminar Buffet B (lunch at 12pm and afternoon brea…"
click at [134, 189] on input "Submit" at bounding box center [130, 188] width 32 height 13
select select
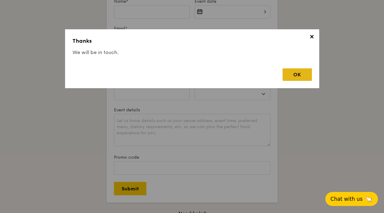
click at [289, 73] on div "OK" at bounding box center [297, 74] width 29 height 13
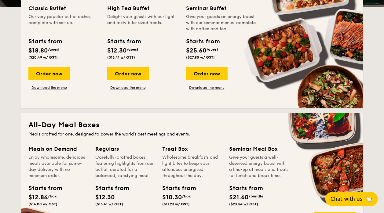
scroll to position [165, 0]
